Goal: Task Accomplishment & Management: Use online tool/utility

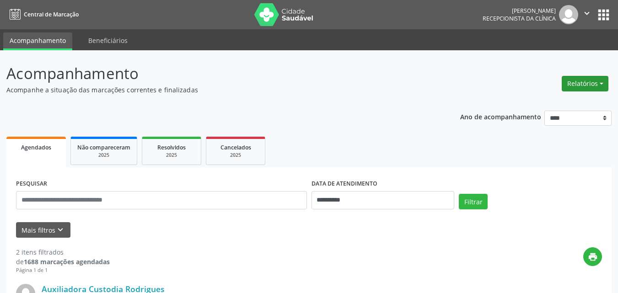
click at [587, 86] on button "Relatórios" at bounding box center [585, 84] width 47 height 16
click at [554, 104] on link "Agendamentos" at bounding box center [560, 103] width 98 height 13
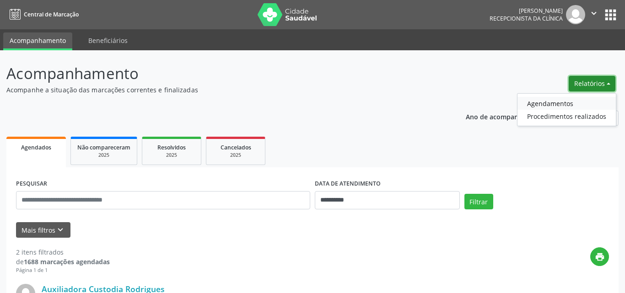
select select "*"
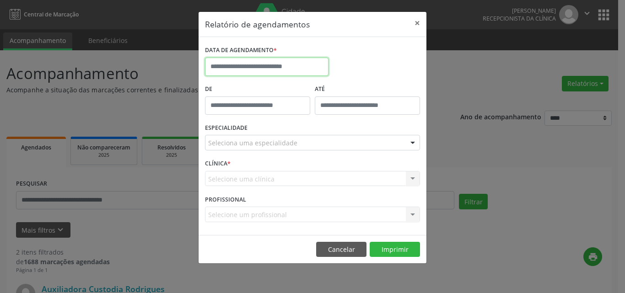
click at [225, 65] on input "text" at bounding box center [267, 67] width 124 height 18
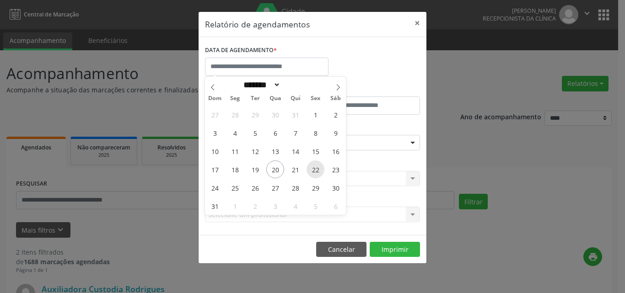
click at [312, 168] on span "22" at bounding box center [316, 170] width 18 height 18
type input "**********"
click at [250, 169] on span "19" at bounding box center [255, 170] width 18 height 18
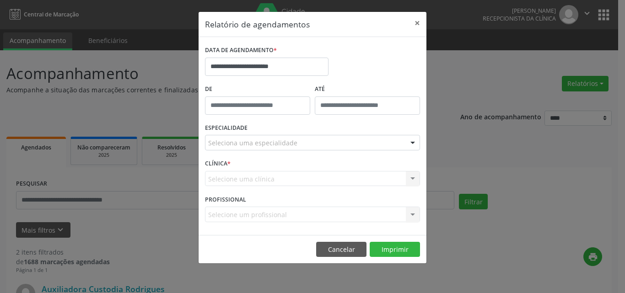
click at [250, 169] on div "CLÍNICA * Selecione uma clínica Nenhum resultado encontrado para: " " Não há ne…" at bounding box center [313, 175] width 220 height 36
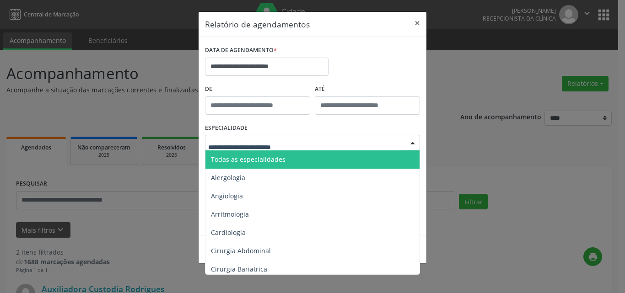
click at [250, 158] on span "Todas as especialidades" at bounding box center [248, 159] width 75 height 9
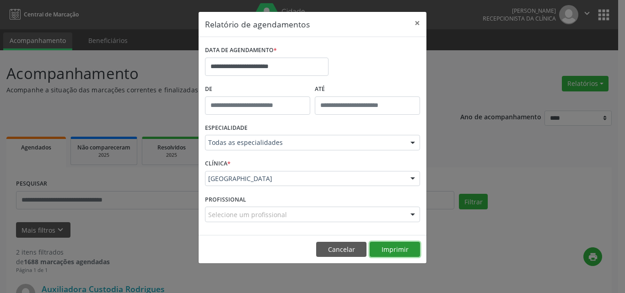
click at [400, 247] on button "Imprimir" at bounding box center [395, 250] width 50 height 16
